Goal: Communication & Community: Answer question/provide support

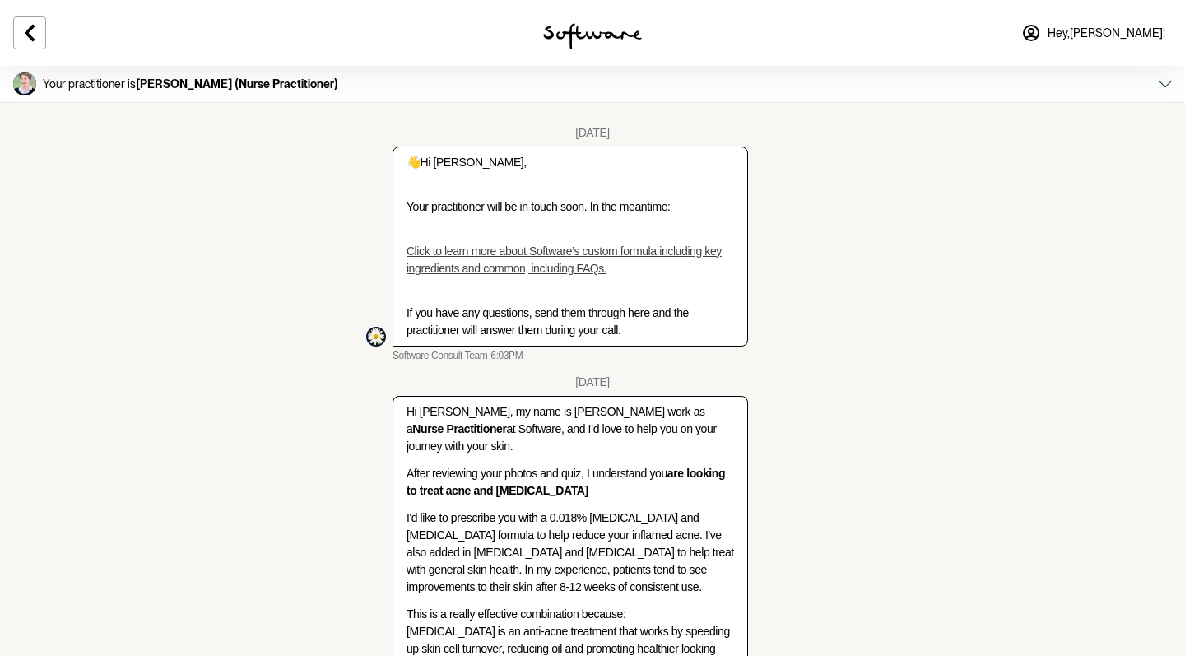
scroll to position [4496, 0]
copy p "cream and an oral antibiotic"
drag, startPoint x: 534, startPoint y: 253, endPoint x: 672, endPoint y: 254, distance: 138.3
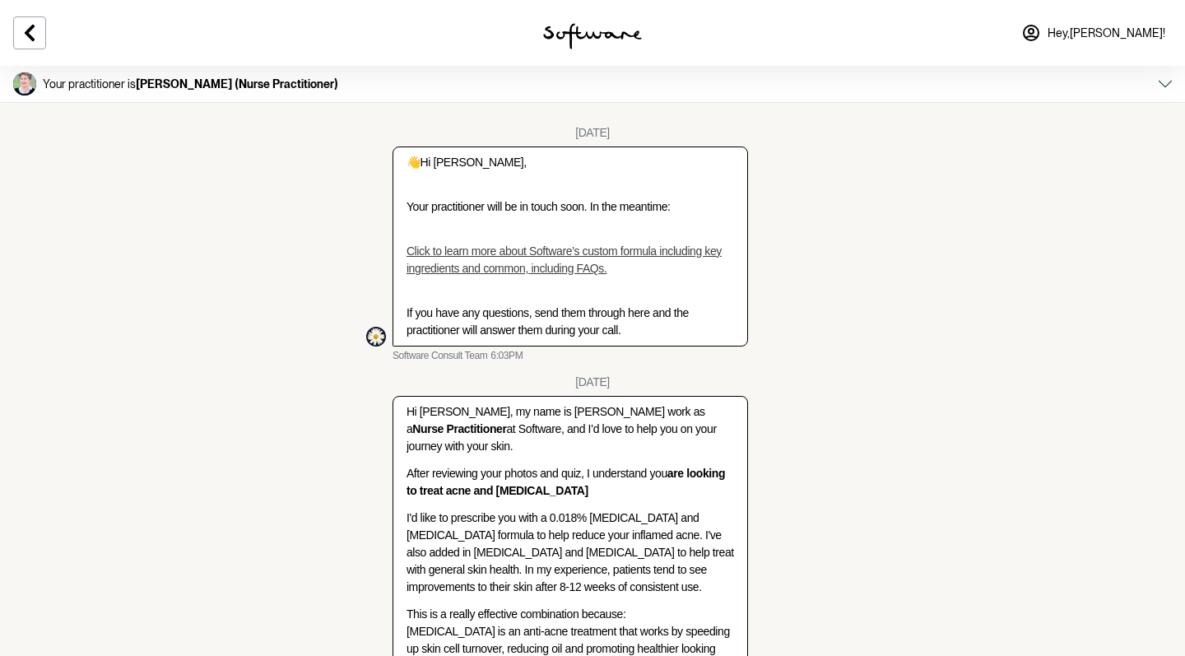
paste textarea "cream and an oral antibiotic"
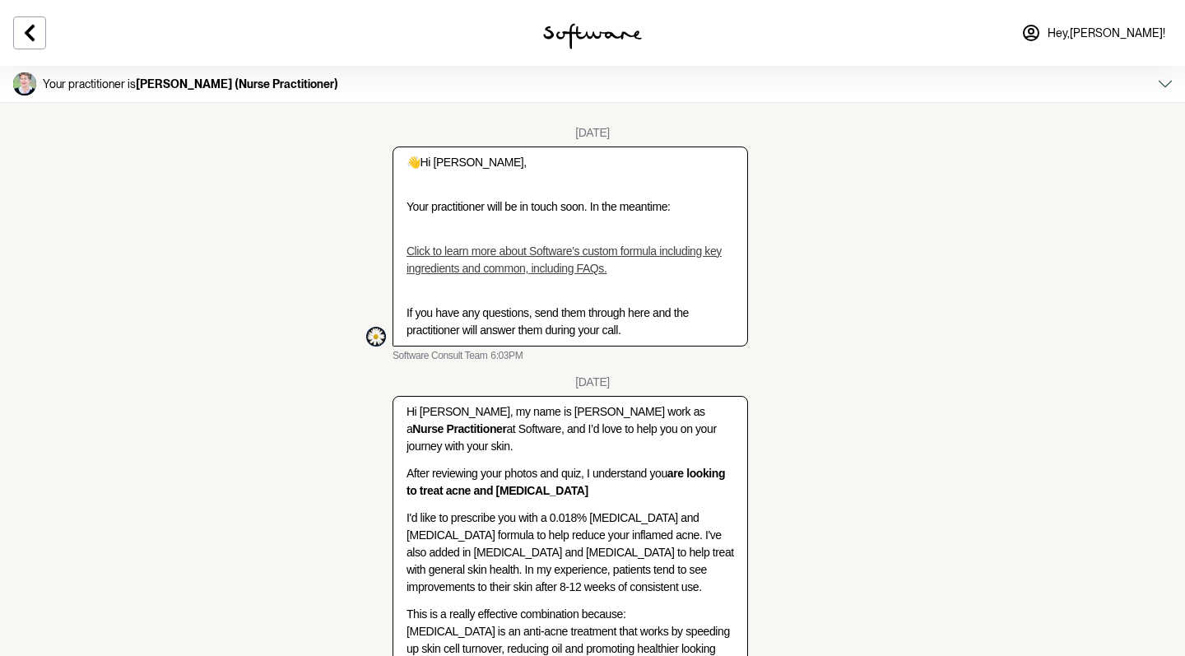
type textarea "Yes, can I Just have the first round of treatment. Cream and an oral antibiotic…"
